Goal: Task Accomplishment & Management: Manage account settings

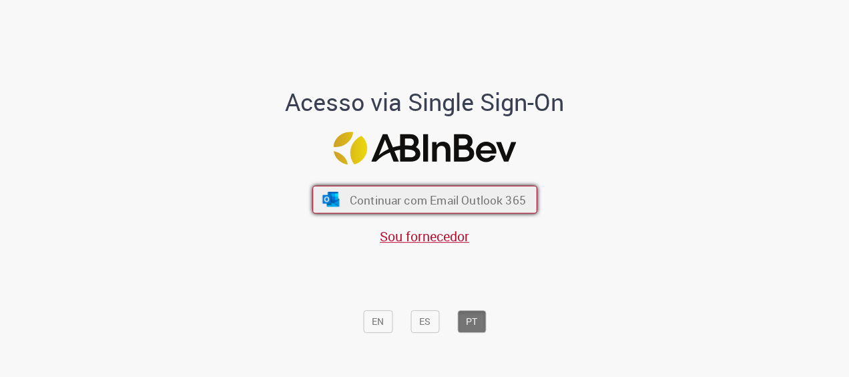
click at [328, 192] on img "submit" at bounding box center [330, 199] width 19 height 15
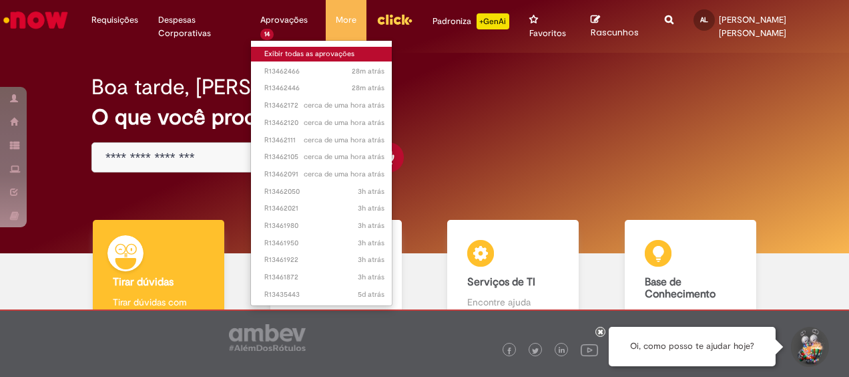
click at [277, 51] on link "Exibir todas as aprovações" at bounding box center [324, 54] width 147 height 15
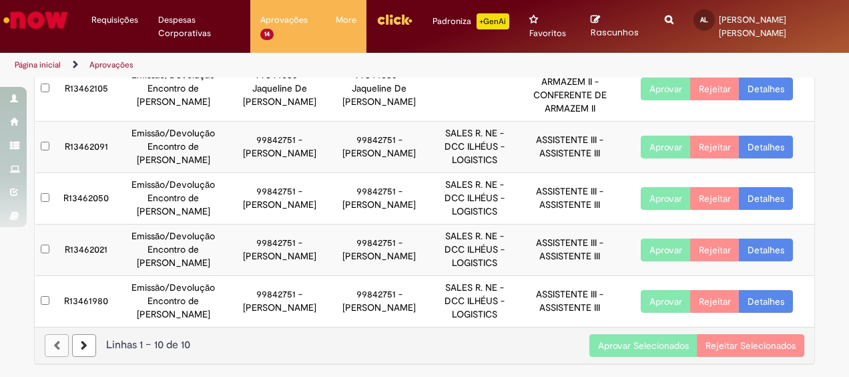
scroll to position [466, 0]
click at [46, 301] on td at bounding box center [45, 300] width 21 height 51
click at [606, 344] on button "Aprovar Selecionados" at bounding box center [644, 345] width 108 height 23
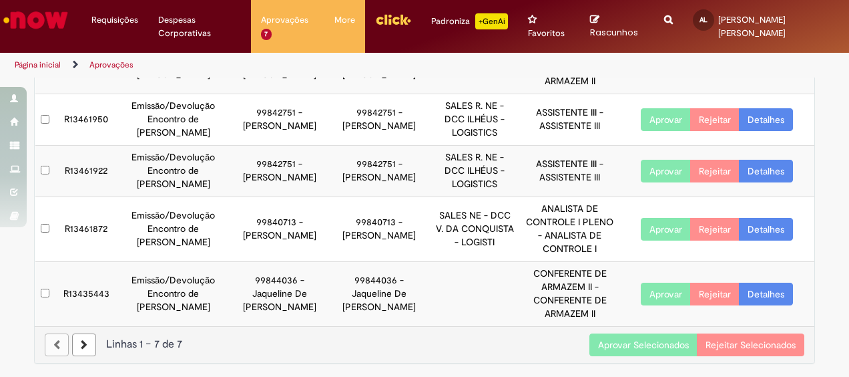
scroll to position [285, 0]
click at [609, 345] on button "Aprovar Selecionados" at bounding box center [644, 344] width 108 height 23
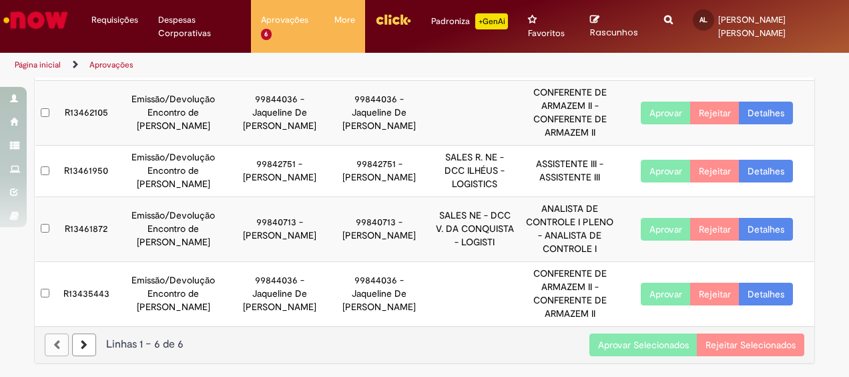
scroll to position [220, 0]
click at [598, 347] on button "Aprovar Selecionados" at bounding box center [644, 344] width 108 height 23
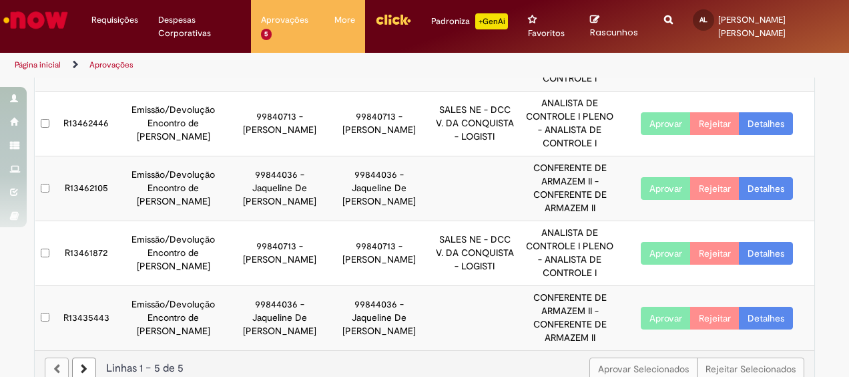
scroll to position [156, 0]
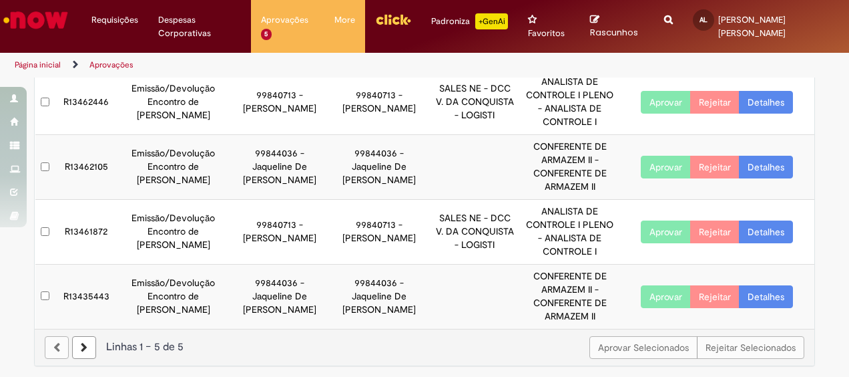
click at [81, 345] on icon at bounding box center [84, 347] width 7 height 9
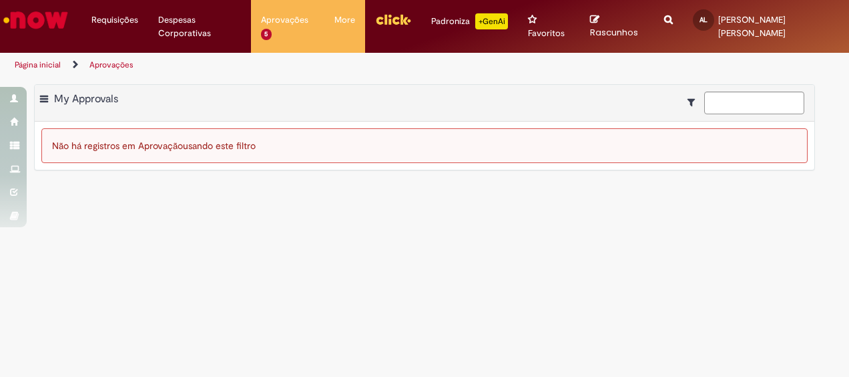
scroll to position [0, 0]
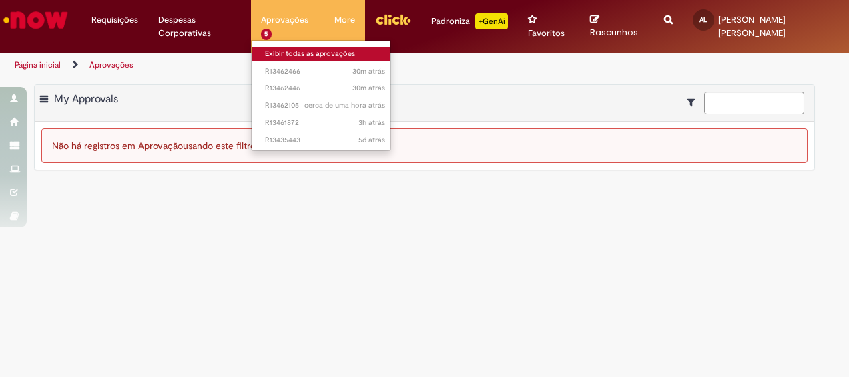
click at [289, 55] on link "Exibir todas as aprovações" at bounding box center [325, 54] width 147 height 15
